Goal: Information Seeking & Learning: Find specific fact

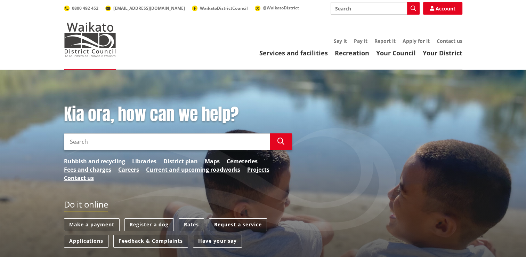
click at [168, 138] on input "Search" at bounding box center [167, 141] width 206 height 17
type input "[STREET_ADDRESS]"
click at [278, 139] on icon "button" at bounding box center [281, 141] width 7 height 7
click at [277, 56] on link "Services and facilities" at bounding box center [294, 53] width 69 height 8
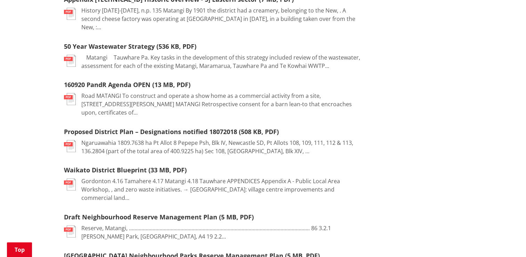
scroll to position [487, 0]
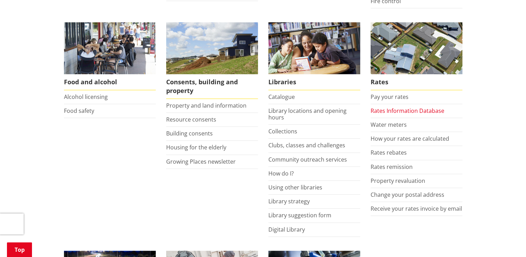
scroll to position [278, 0]
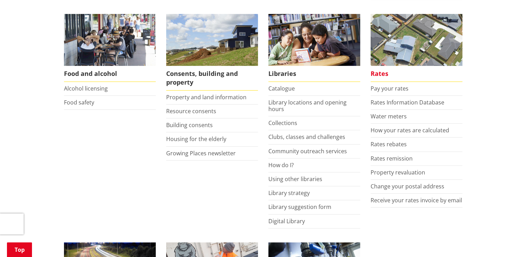
click at [381, 74] on span "Rates" at bounding box center [417, 74] width 92 height 16
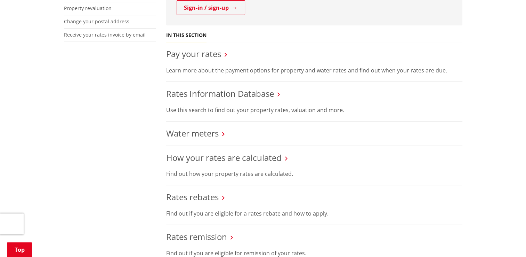
scroll to position [244, 0]
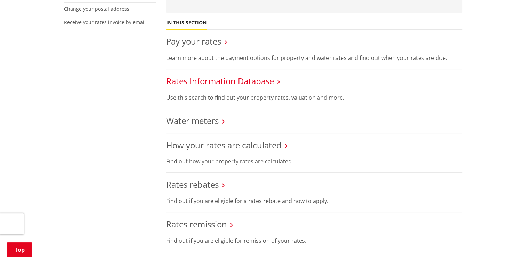
click at [268, 80] on link "Rates Information Database" at bounding box center [220, 80] width 108 height 11
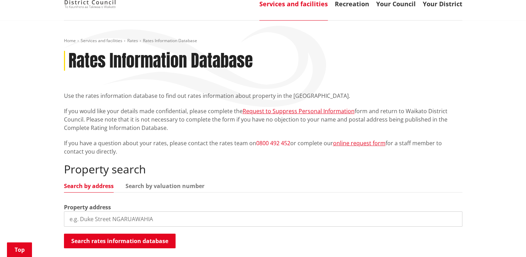
scroll to position [139, 0]
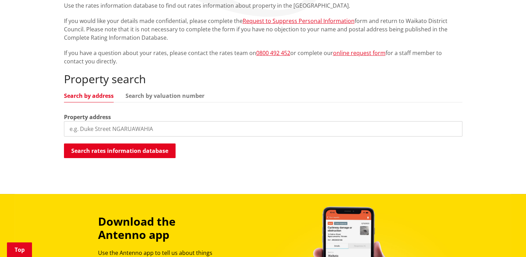
click at [165, 127] on input "search" at bounding box center [263, 128] width 399 height 15
type input "108 matangi road"
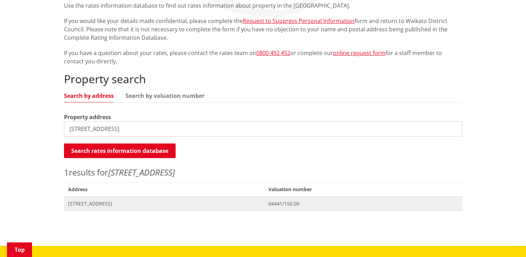
click at [121, 202] on span "[STREET_ADDRESS]" at bounding box center [164, 203] width 192 height 7
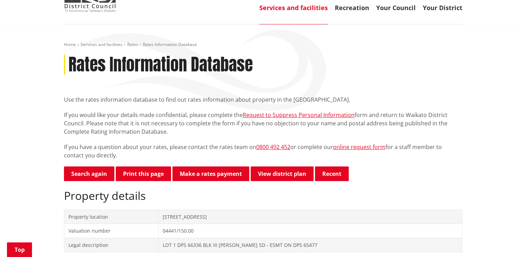
scroll to position [139, 0]
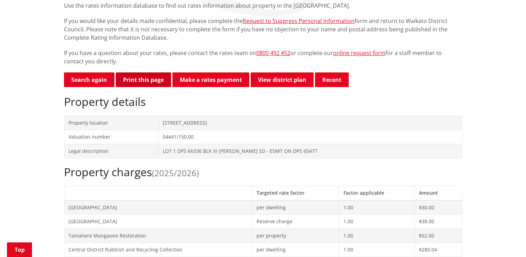
click at [148, 77] on button "Print this page" at bounding box center [143, 79] width 55 height 15
